Goal: Task Accomplishment & Management: Manage account settings

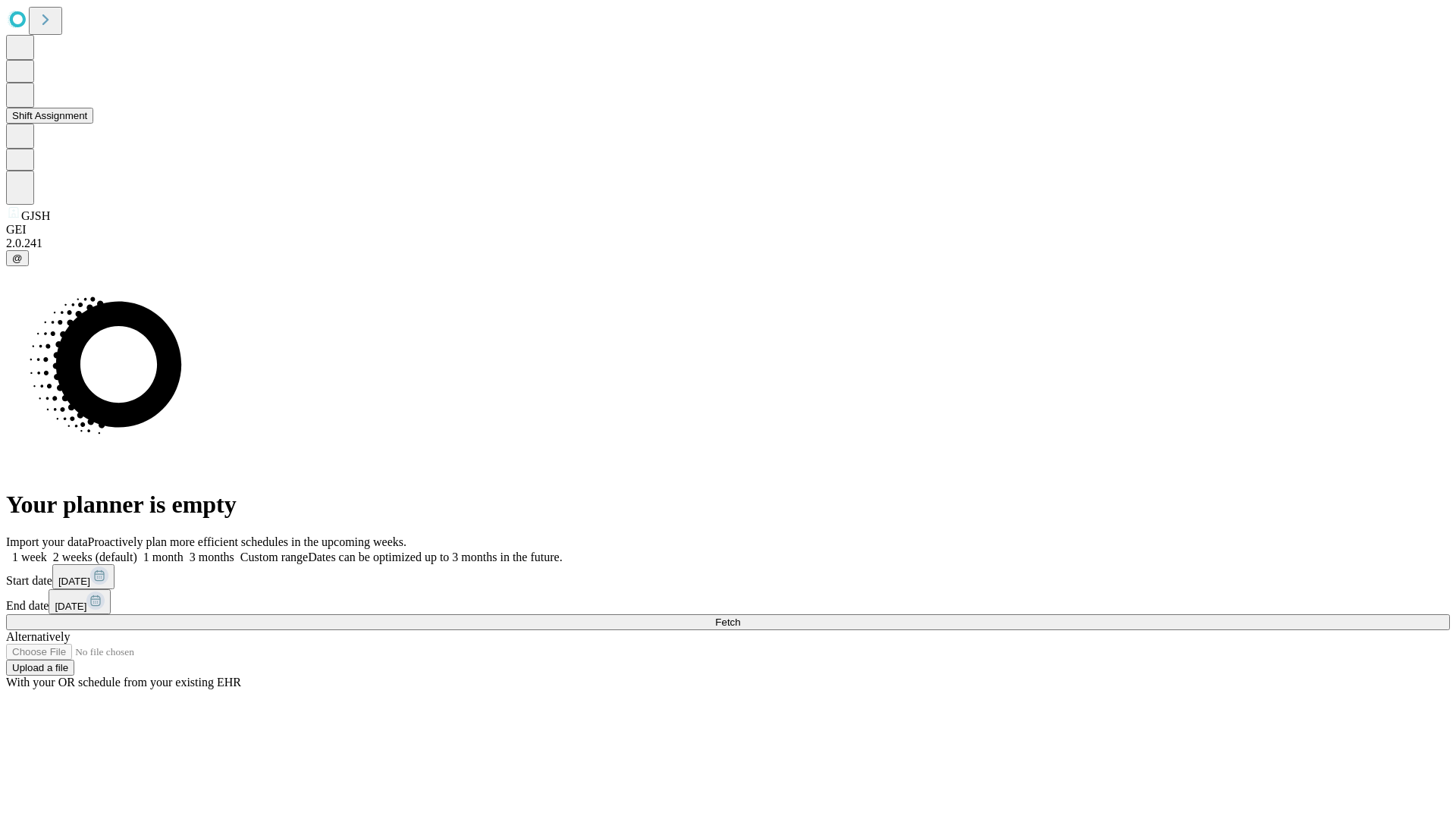
click at [94, 123] on button "Shift Assignment" at bounding box center [49, 116] width 87 height 16
